Goal: Information Seeking & Learning: Understand process/instructions

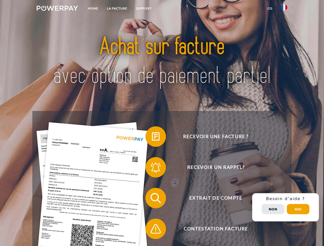
click at [57, 9] on img at bounding box center [57, 8] width 41 height 5
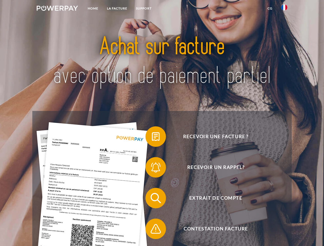
click at [284, 9] on img at bounding box center [284, 7] width 6 height 6
click at [270, 8] on link "CG" at bounding box center [270, 8] width 14 height 9
click at [152, 138] on span at bounding box center [148, 137] width 26 height 26
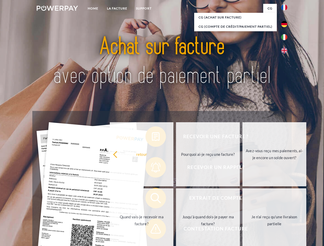
click at [152, 168] on div "Recevoir une facture ? Recevoir un rappel? Extrait de compte retour" at bounding box center [161, 213] width 259 height 205
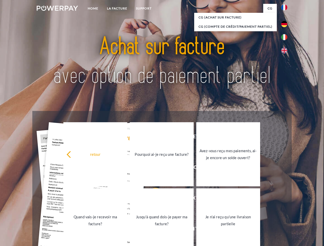
click at [152, 199] on link "Jusqu'à quand dois-je payer ma facture?" at bounding box center [162, 220] width 64 height 64
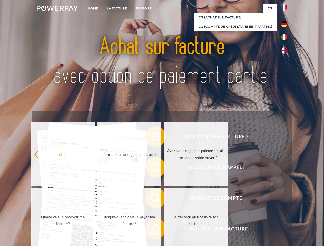
click at [152, 230] on span at bounding box center [148, 229] width 26 height 26
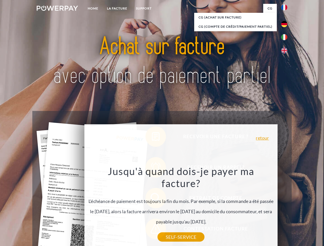
click at [285, 207] on div "Recevoir une facture ? Recevoir un rappel? Extrait de compte retour" at bounding box center [161, 213] width 259 height 205
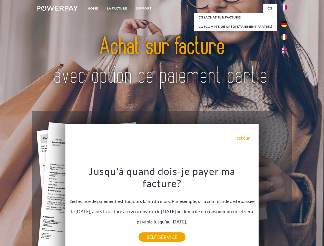
click at [273, 208] on span "Extrait de compte" at bounding box center [216, 198] width 126 height 21
click at [298, 209] on header "Home LA FACTURE Support" at bounding box center [162, 177] width 324 height 354
